Goal: Information Seeking & Learning: Find specific fact

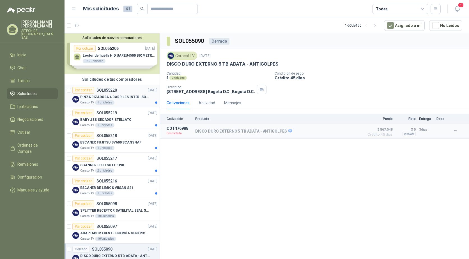
click at [119, 95] on p "PINZA RIZADORA 4 BARRILES INTER. SOL-GEL BABYLISS SECADOR STELLATO" at bounding box center [115, 97] width 70 height 5
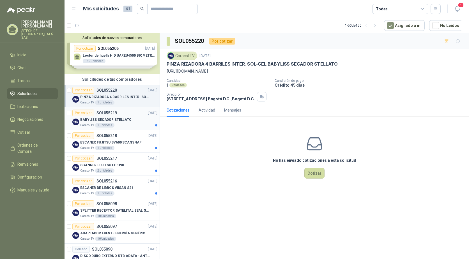
click at [120, 119] on p "BABYLISS SECADOR STELLATO" at bounding box center [105, 119] width 51 height 5
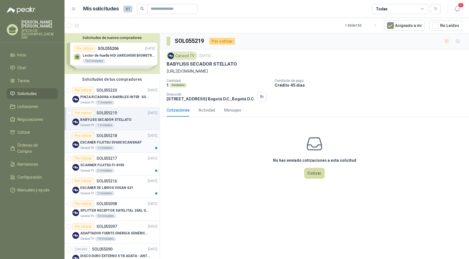
click at [119, 144] on p "ESCANER FUJITSU SV600 SCANSNAP" at bounding box center [110, 142] width 61 height 5
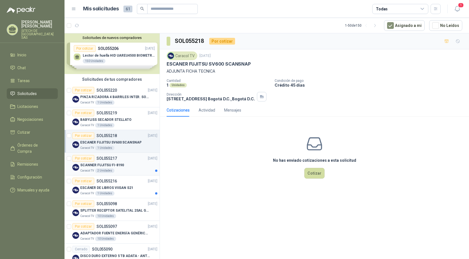
click at [128, 164] on div "SCANNER FUJITSU FI-8190" at bounding box center [118, 165] width 77 height 7
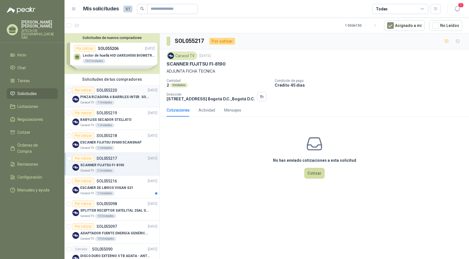
click at [107, 91] on p "SOL055220" at bounding box center [106, 90] width 20 height 4
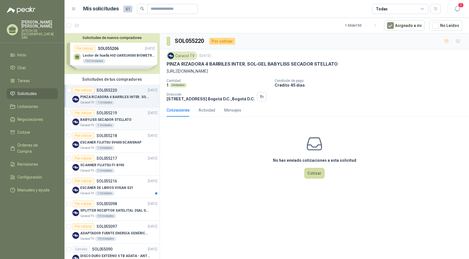
click at [118, 119] on p "BABYLISS SECADOR STELLATO" at bounding box center [105, 119] width 51 height 5
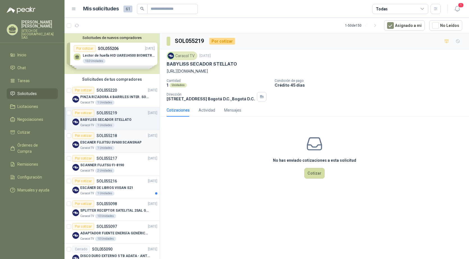
click at [121, 139] on div "Por cotizar SOL055218 08/09/25" at bounding box center [114, 135] width 85 height 7
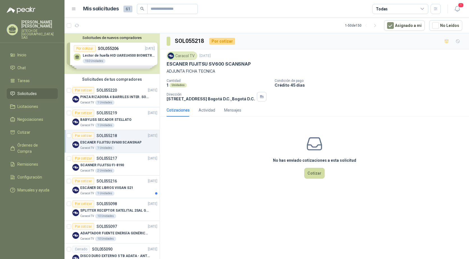
click at [189, 66] on p "ESCANER FUJITSU SV600 SCANSNAP" at bounding box center [209, 64] width 84 height 6
copy p "ESCANER FUJITSU SV600 SCANSNAP"
click at [116, 167] on p "SCANNER FUJITSU FI-8190" at bounding box center [102, 165] width 44 height 5
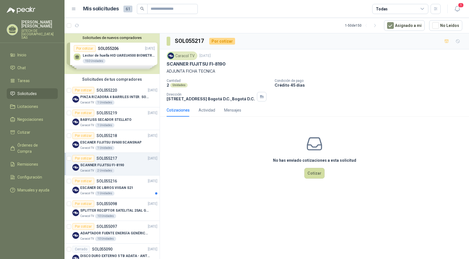
click at [206, 65] on p "SCANNER FUJITSU FI-8190" at bounding box center [196, 64] width 59 height 6
copy p "SCANNER FUJITSU FI-8190"
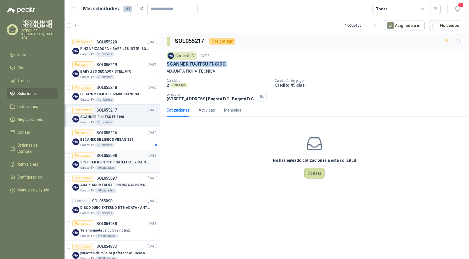
scroll to position [56, 0]
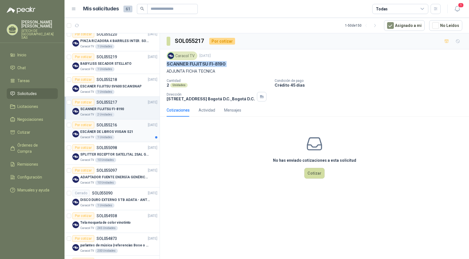
click at [98, 129] on p "ESCÁNER DE LIBROS VIISAN S21" at bounding box center [106, 131] width 53 height 5
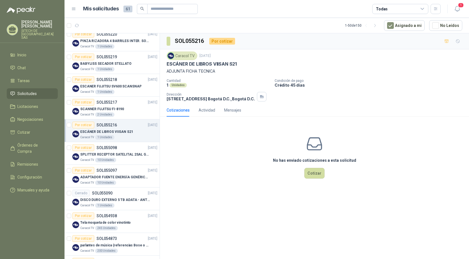
click at [197, 63] on p "ESCÁNER DE LIBROS VIISAN S21" at bounding box center [202, 64] width 70 height 6
copy p "ESCÁNER DE LIBROS VIISAN S21"
click at [113, 173] on p "SOL055097" at bounding box center [106, 171] width 20 height 4
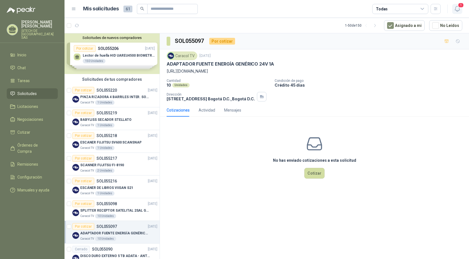
click at [459, 9] on icon "button" at bounding box center [457, 8] width 7 height 7
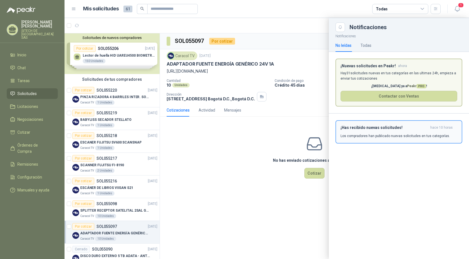
click at [364, 128] on h3 "¡Has recibido nuevas solicitudes!" at bounding box center [385, 127] width 88 height 5
